Goal: Communication & Community: Answer question/provide support

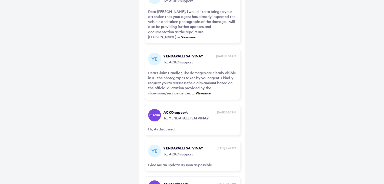
scroll to position [136, 0]
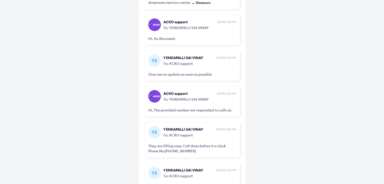
scroll to position [313, 0]
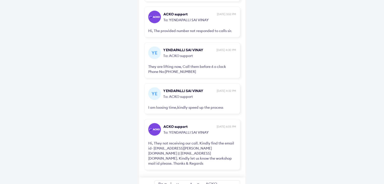
click at [187, 180] on div "Reply to ACKO support" at bounding box center [197, 186] width 86 height 12
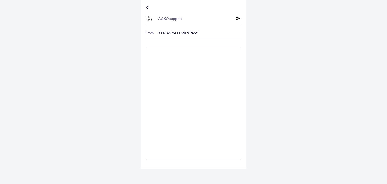
click at [148, 8] on div at bounding box center [148, 7] width 3 height 3
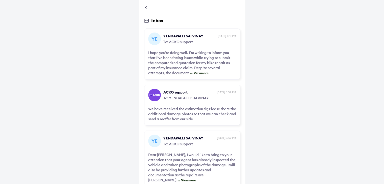
click at [147, 7] on div at bounding box center [146, 7] width 3 height 3
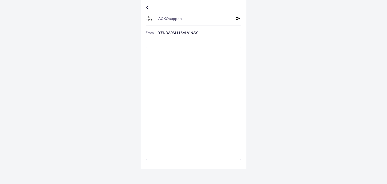
click at [148, 6] on div at bounding box center [148, 7] width 3 height 3
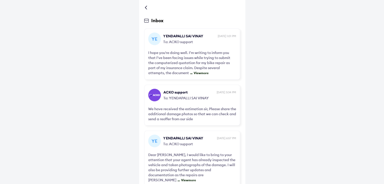
click at [145, 9] on div at bounding box center [192, 7] width 96 height 5
click at [146, 6] on div at bounding box center [146, 7] width 3 height 3
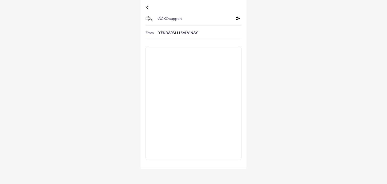
click at [148, 7] on div at bounding box center [148, 7] width 3 height 3
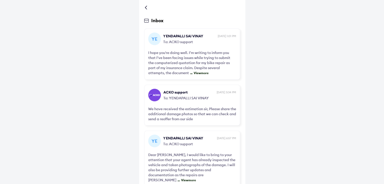
click at [147, 7] on div at bounding box center [146, 7] width 3 height 3
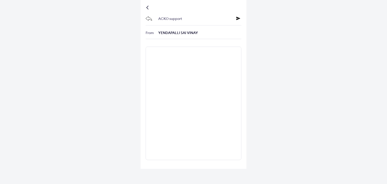
click at [148, 6] on div at bounding box center [148, 7] width 3 height 3
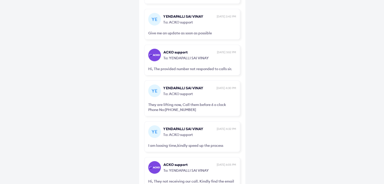
scroll to position [313, 0]
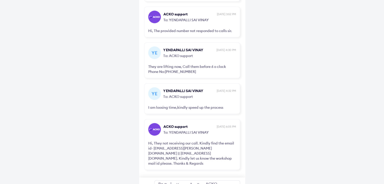
click at [192, 180] on div "Reply to ACKO support" at bounding box center [197, 186] width 86 height 12
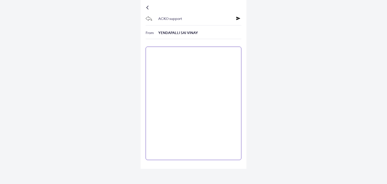
click at [216, 60] on textarea at bounding box center [194, 104] width 96 height 114
paste textarea "**********"
type textarea "**********"
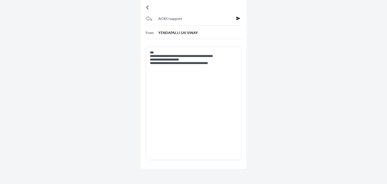
click at [240, 18] on icon at bounding box center [239, 18] width 4 height 4
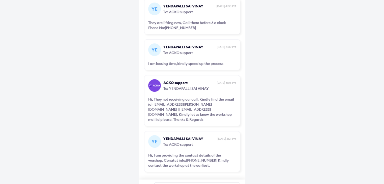
scroll to position [359, 0]
